Goal: Task Accomplishment & Management: Manage account settings

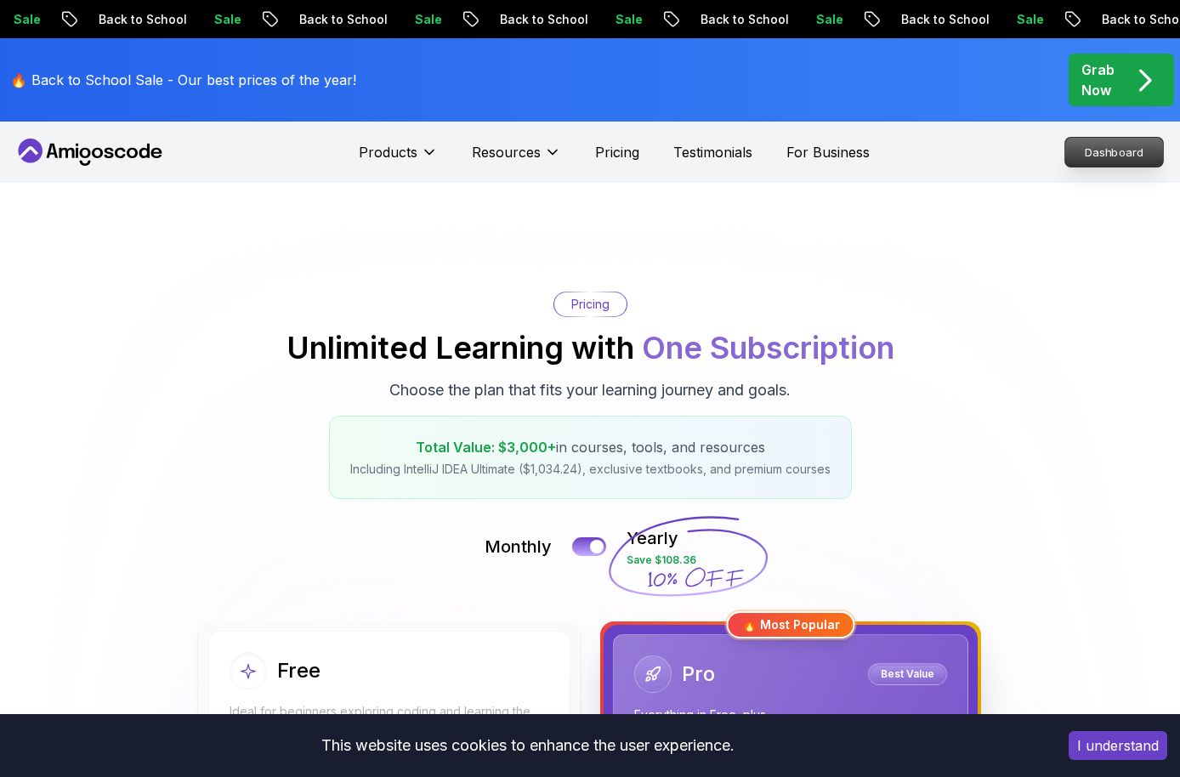
click at [1115, 137] on link "Dashboard" at bounding box center [1113, 152] width 99 height 31
click at [1102, 156] on p "Dashboard" at bounding box center [1114, 152] width 98 height 29
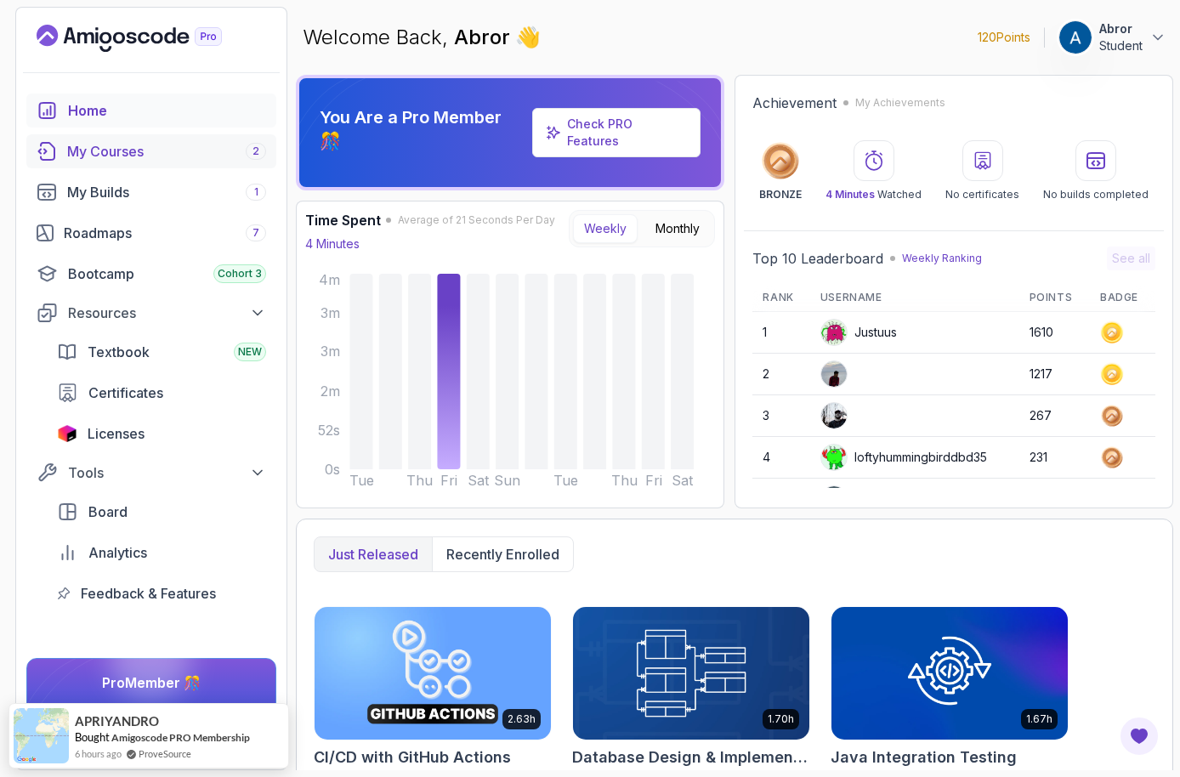
click at [152, 145] on div "My Courses 2" at bounding box center [166, 151] width 199 height 20
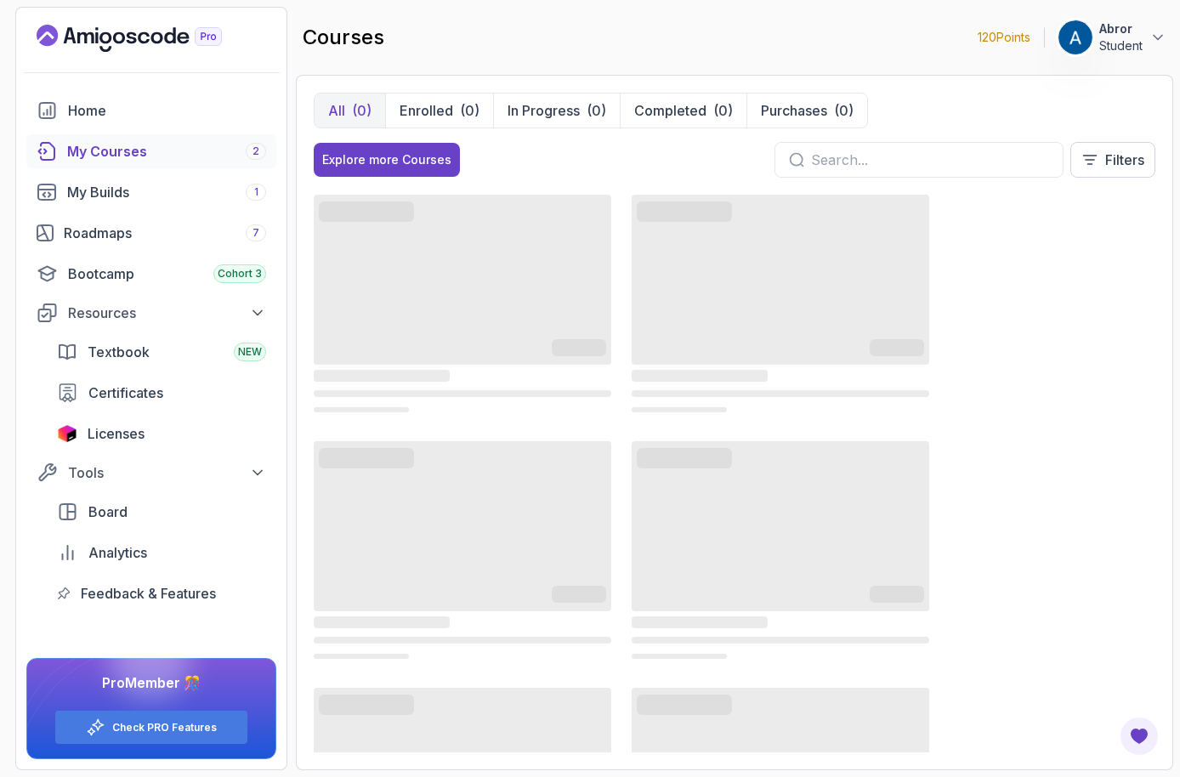
click at [1072, 40] on img at bounding box center [1075, 37] width 34 height 34
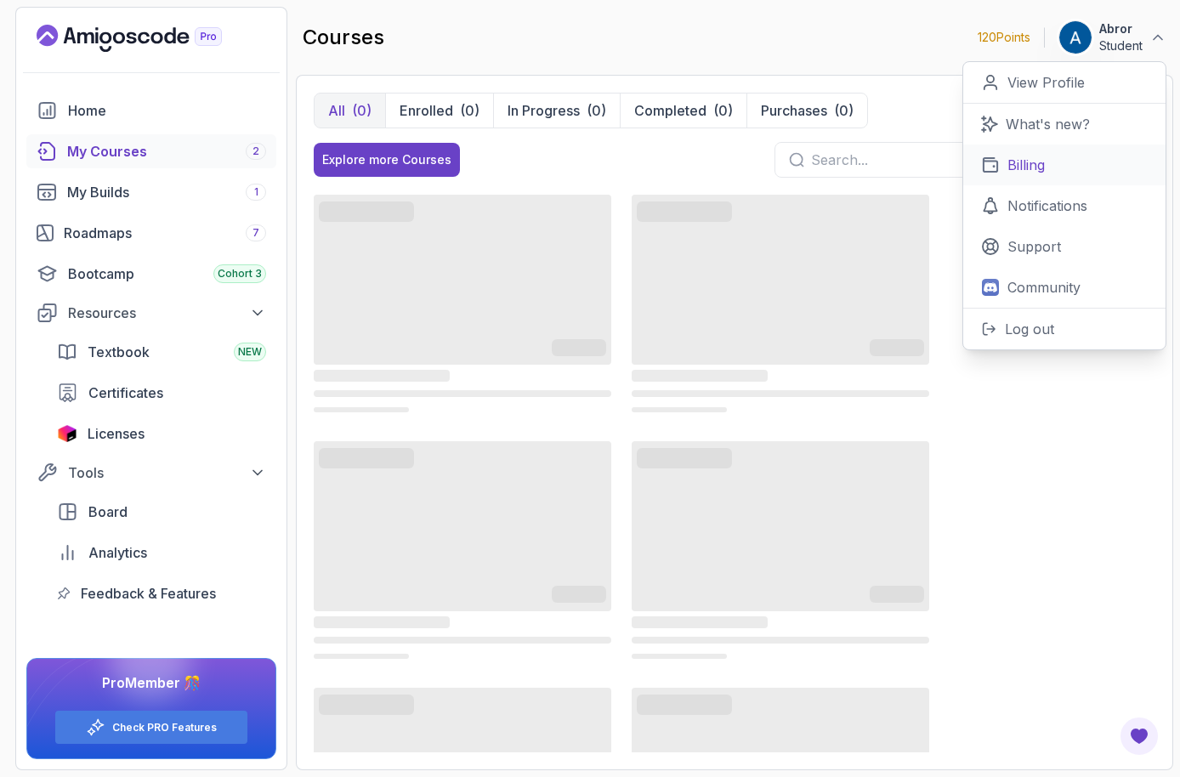
click at [1031, 167] on p "Billing" at bounding box center [1025, 165] width 37 height 20
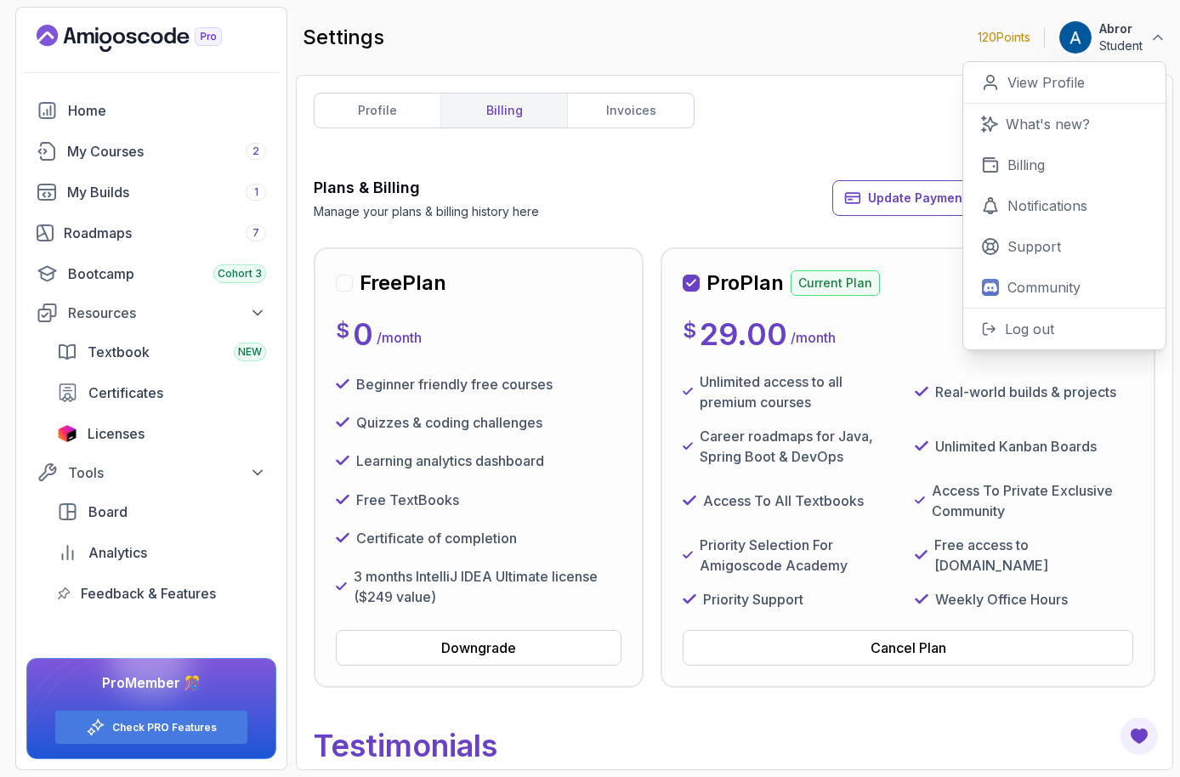
click at [820, 132] on div "profile billing invoices Plans & Billing Manage your plans & billing history he…" at bounding box center [735, 423] width 842 height 660
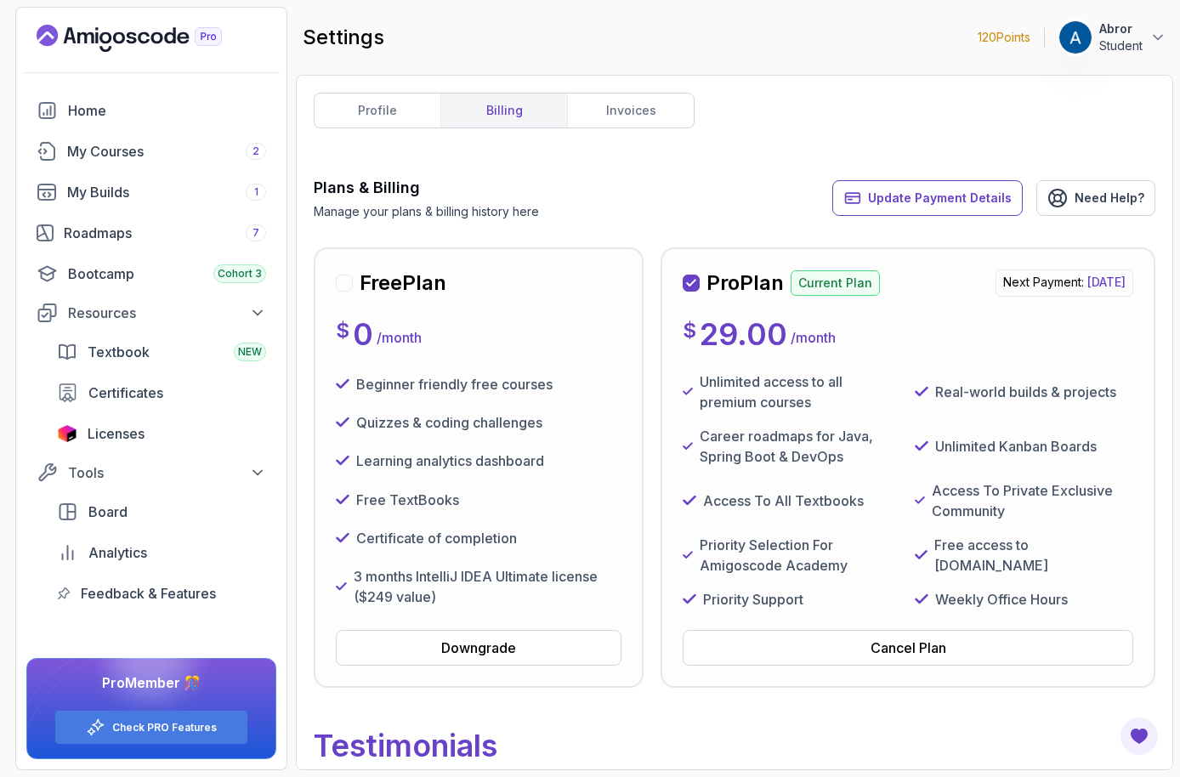
scroll to position [-1, 0]
click at [1133, 52] on p "Student" at bounding box center [1120, 45] width 43 height 17
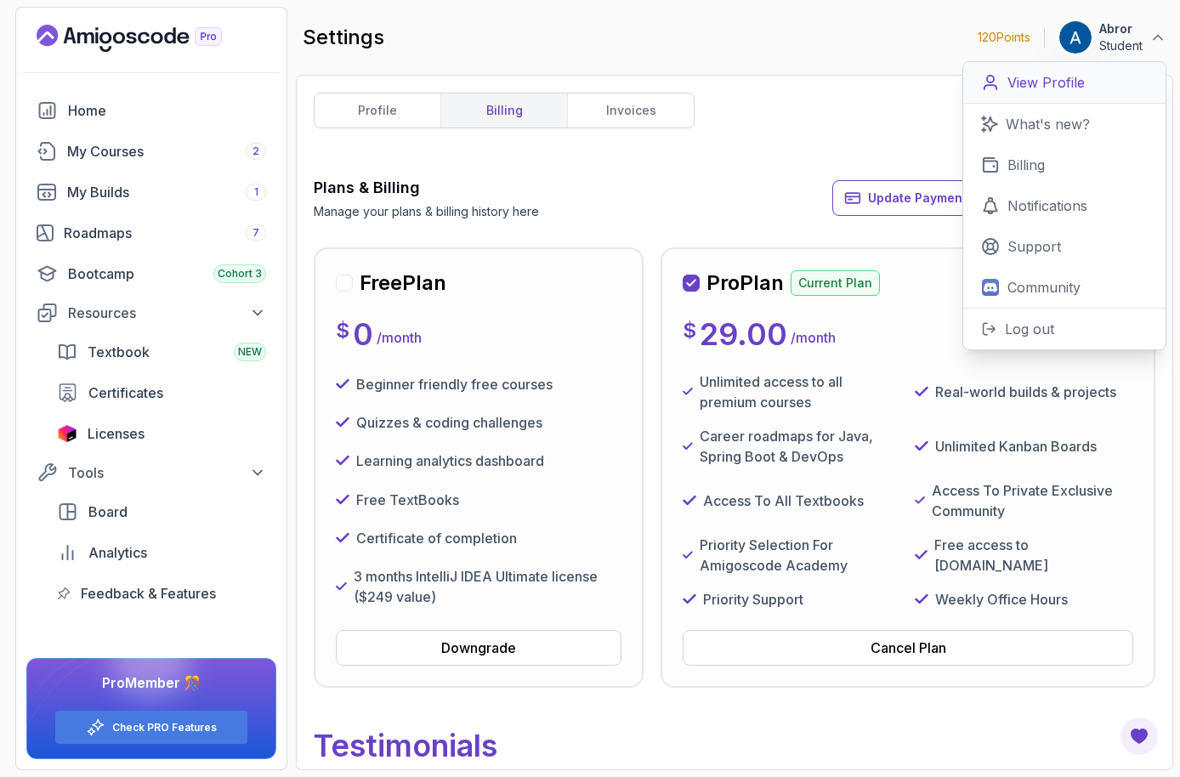
click at [1048, 89] on p "View Profile" at bounding box center [1045, 82] width 77 height 20
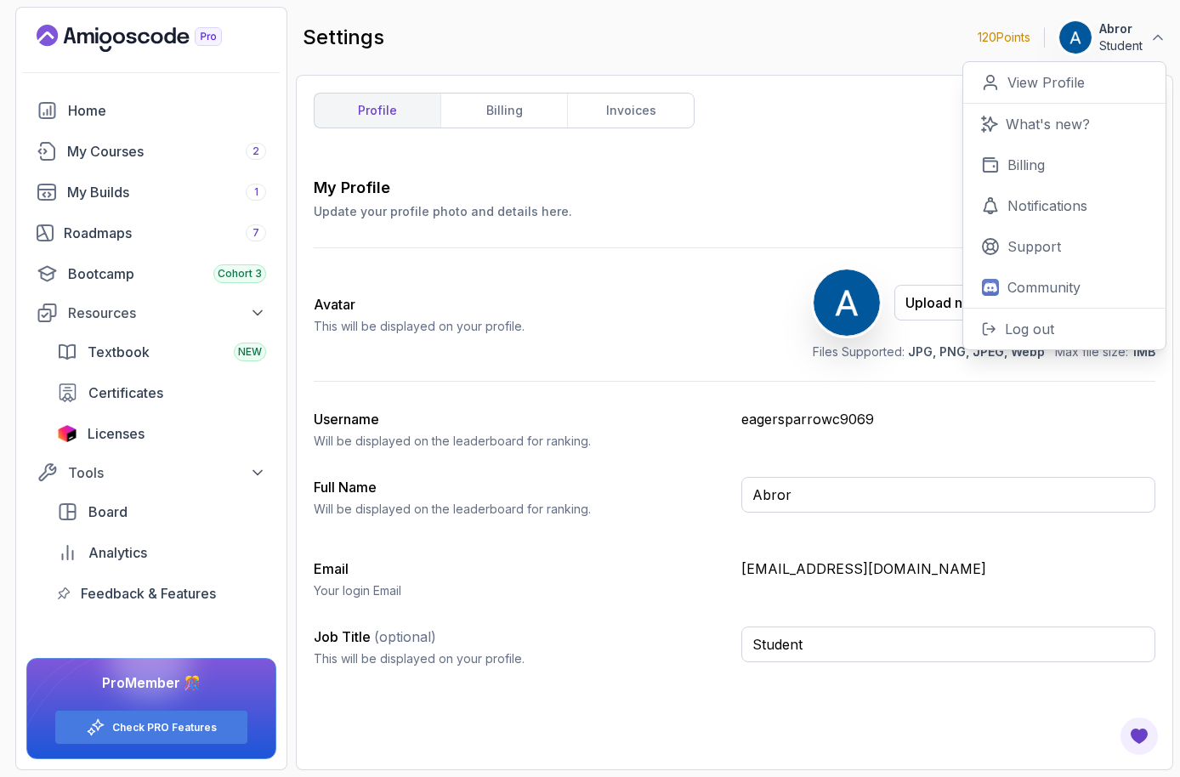
click at [865, 197] on div "My Profile Update your profile photo and details here. Save" at bounding box center [735, 198] width 842 height 44
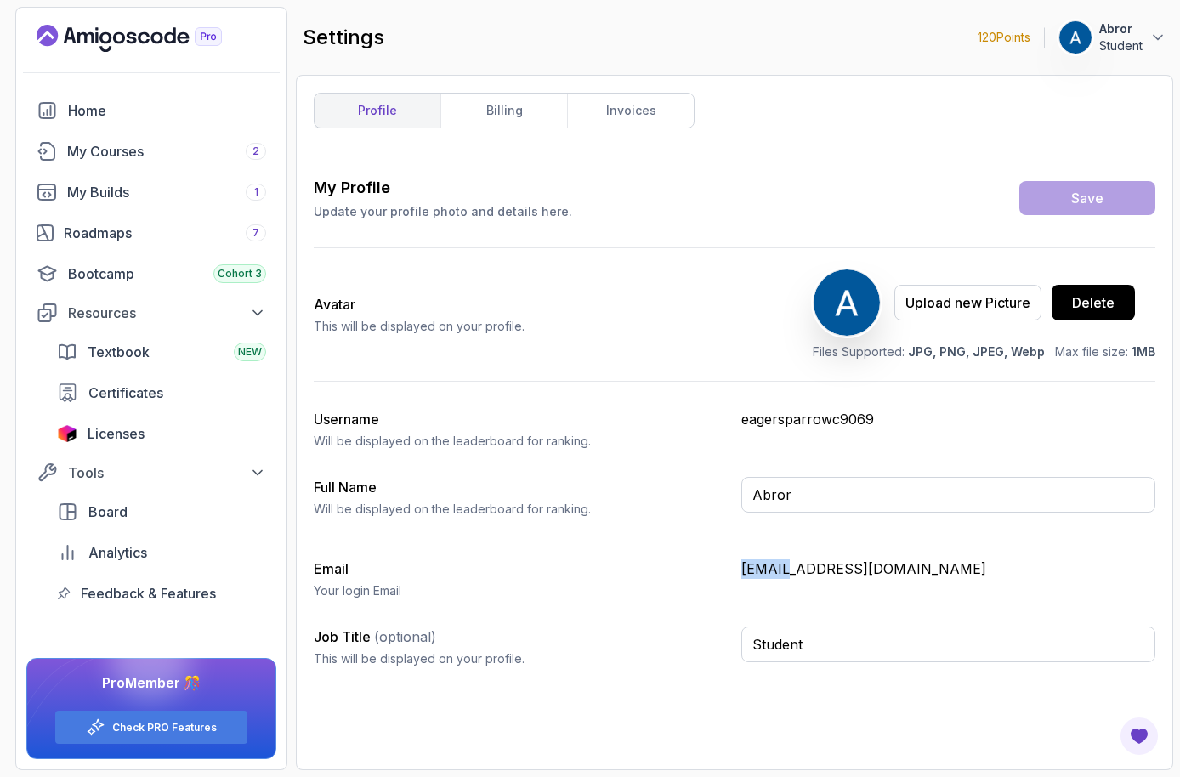
drag, startPoint x: 749, startPoint y: 568, endPoint x: 789, endPoint y: 568, distance: 40.0
click at [787, 568] on p "[EMAIL_ADDRESS][DOMAIN_NAME]" at bounding box center [948, 569] width 414 height 20
click at [889, 558] on div "My Profile Update your profile photo and details here. Save Avatar This will be…" at bounding box center [735, 428] width 842 height 505
drag, startPoint x: 889, startPoint y: 559, endPoint x: 737, endPoint y: 557, distance: 152.2
click at [737, 557] on div "My Profile Update your profile photo and details here. Save Avatar This will be…" at bounding box center [735, 428] width 842 height 505
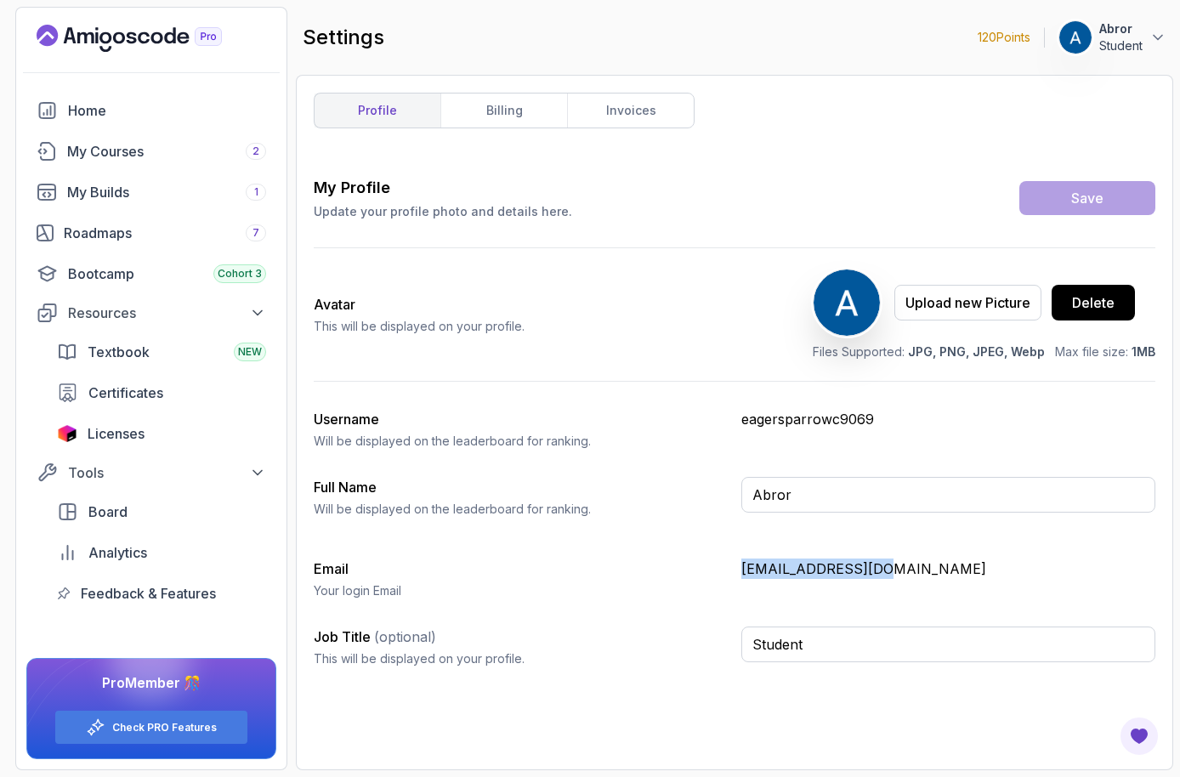
click at [737, 557] on div "My Profile Update your profile photo and details here. Save Avatar This will be…" at bounding box center [735, 428] width 842 height 505
drag, startPoint x: 737, startPoint y: 573, endPoint x: 894, endPoint y: 568, distance: 156.5
click at [894, 568] on div "Email Your login Email [EMAIL_ADDRESS][DOMAIN_NAME]" at bounding box center [735, 579] width 842 height 41
copy p "[EMAIL_ADDRESS][DOMAIN_NAME]"
